Goal: Task Accomplishment & Management: Use online tool/utility

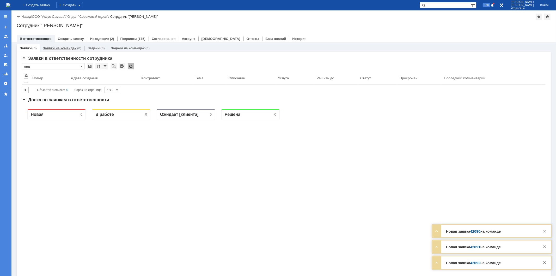
click at [60, 48] on link "Заявки на командах" at bounding box center [60, 48] width 34 height 4
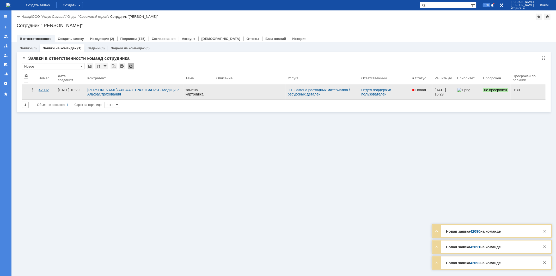
click at [45, 91] on div "42092" at bounding box center [46, 90] width 15 height 4
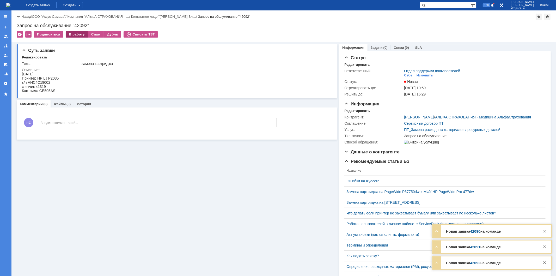
click at [76, 33] on div "В работу" at bounding box center [77, 34] width 22 height 6
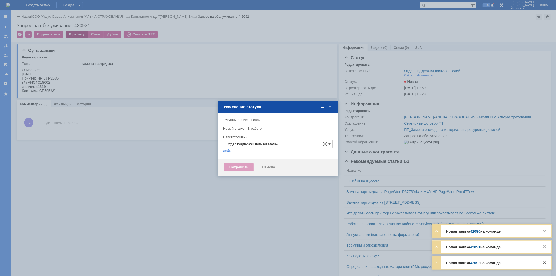
type input "Носенкова Елена Игорьевна"
click at [240, 165] on div "Сохранить" at bounding box center [238, 167] width 29 height 8
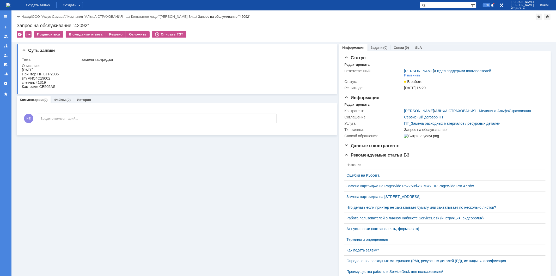
click at [10, 5] on img at bounding box center [8, 5] width 4 height 4
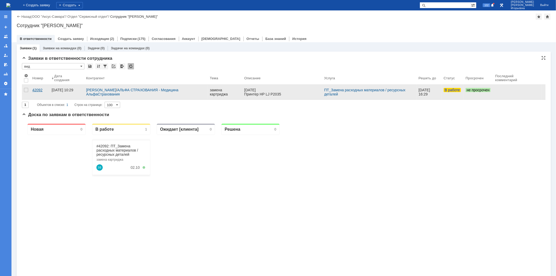
click at [40, 89] on div "42092" at bounding box center [39, 90] width 15 height 4
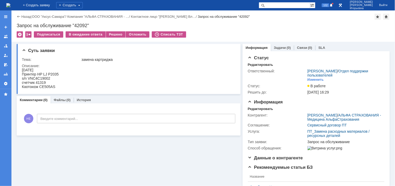
click at [40, 77] on div "s/n VNC4C19002" at bounding box center [40, 78] width 37 height 4
copy div "VNC4C19002"
click at [82, 24] on div "Запрос на обслуживание "42092"" at bounding box center [203, 25] width 373 height 5
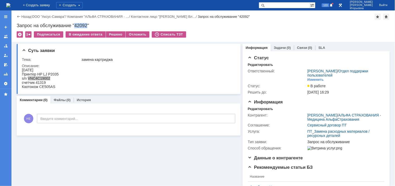
copy div "42092"
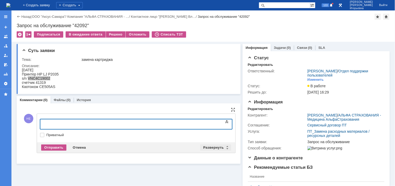
click at [224, 145] on div "Развернуть" at bounding box center [215, 147] width 31 height 6
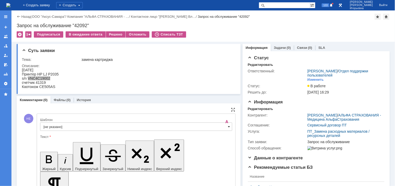
click at [228, 127] on span at bounding box center [229, 126] width 2 height 4
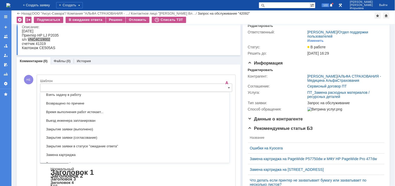
scroll to position [211, 0]
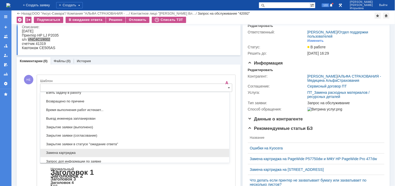
click at [58, 152] on span "Замена картриджа" at bounding box center [135, 153] width 183 height 4
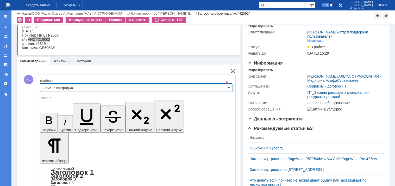
type input "Замена картриджа"
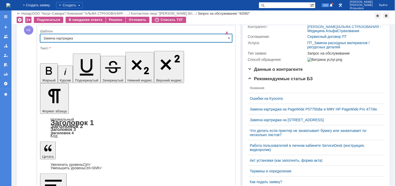
scroll to position [108, 0]
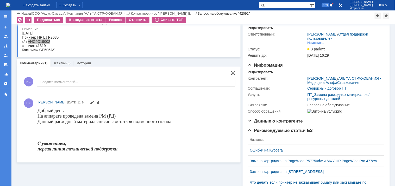
scroll to position [0, 0]
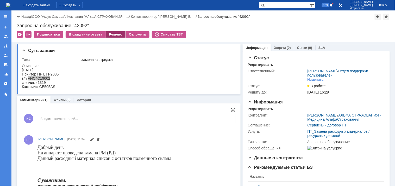
click at [106, 33] on div "Решено" at bounding box center [116, 34] width 20 height 6
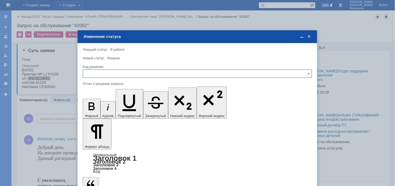
click at [93, 72] on input "text" at bounding box center [197, 73] width 229 height 8
click at [91, 108] on span "Решено" at bounding box center [197, 109] width 223 height 4
type input "Решено"
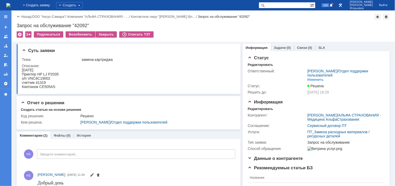
click at [10, 7] on img at bounding box center [8, 5] width 4 height 4
